Goal: Find specific page/section

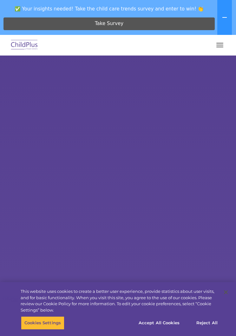
select select "MEDIUM"
click at [220, 14] on button at bounding box center [224, 17] width 15 height 35
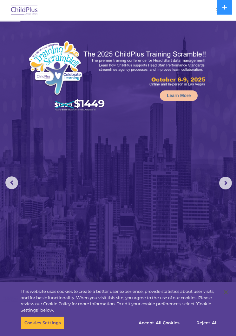
click at [209, 10] on div at bounding box center [118, 10] width 211 height 15
click at [217, 5] on button "button" at bounding box center [219, 10] width 13 height 10
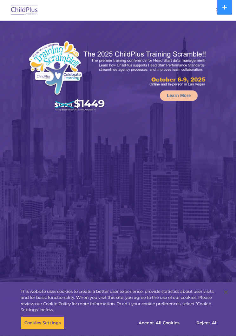
select select "MEDIUM"
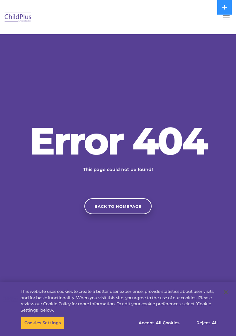
click at [220, 19] on button "button" at bounding box center [225, 17] width 13 height 10
